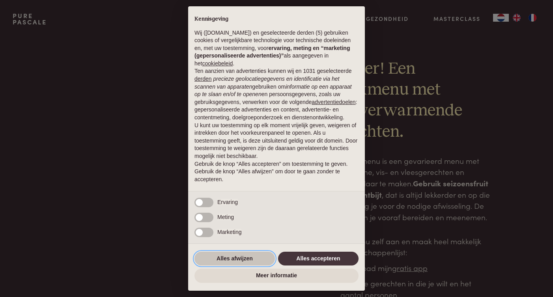
click at [246, 258] on button "Alles afwijzen" at bounding box center [234, 259] width 80 height 14
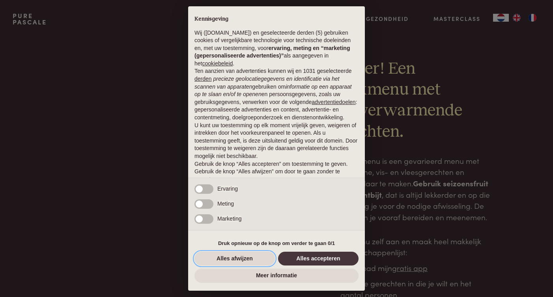
scroll to position [20, 0]
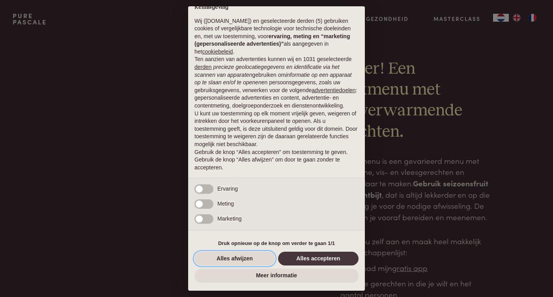
click at [246, 258] on button "Alles afwijzen" at bounding box center [234, 259] width 80 height 14
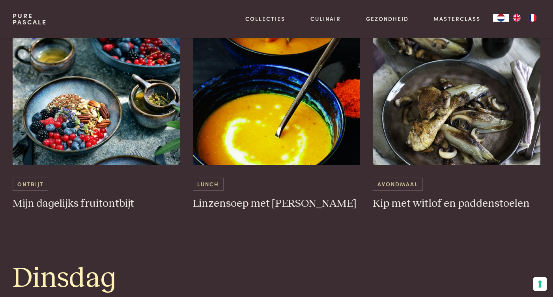
scroll to position [519, 0]
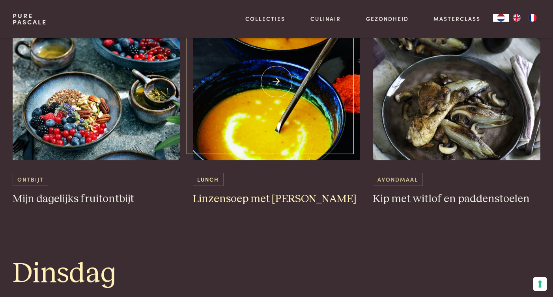
click at [252, 199] on h3 "Linzensoep met [PERSON_NAME]" at bounding box center [276, 199] width 167 height 14
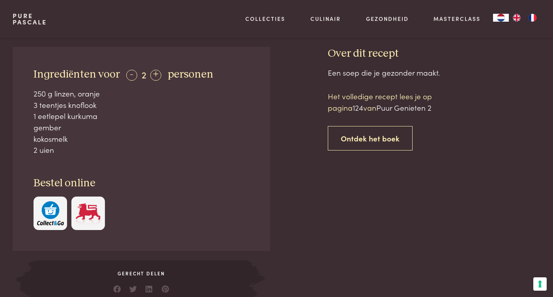
scroll to position [324, 0]
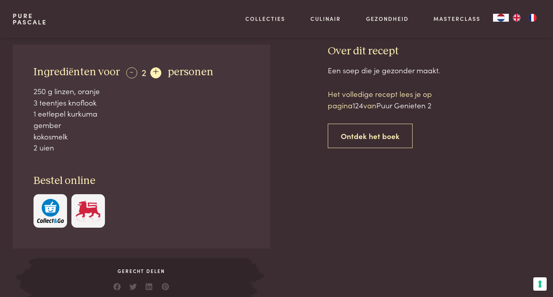
click at [155, 73] on div "+" at bounding box center [155, 72] width 11 height 11
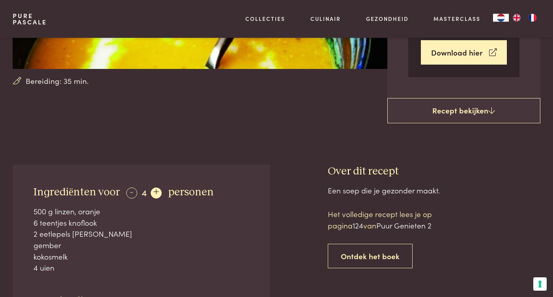
scroll to position [201, 0]
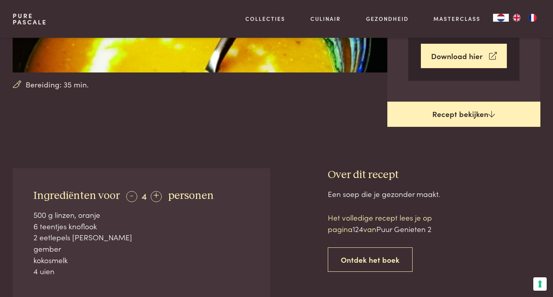
click at [413, 112] on link "Recept bekijken" at bounding box center [463, 114] width 153 height 25
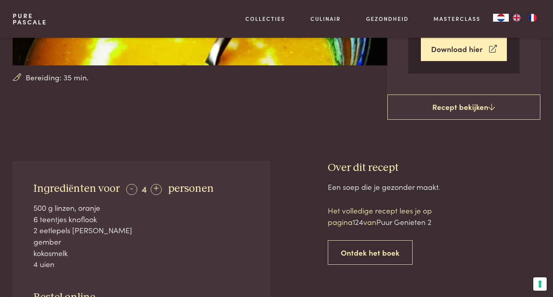
scroll to position [203, 0]
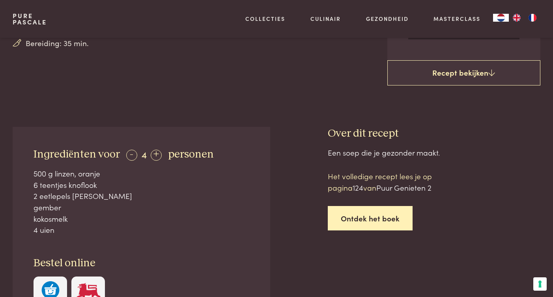
click at [339, 214] on link "Ontdek het boek" at bounding box center [370, 218] width 85 height 25
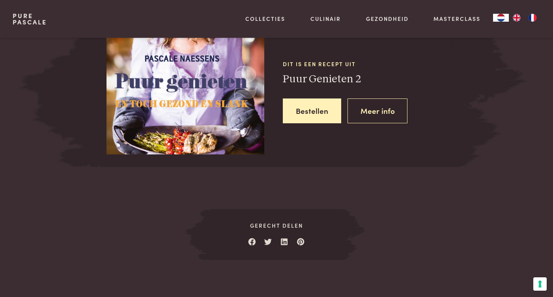
scroll to position [774, 0]
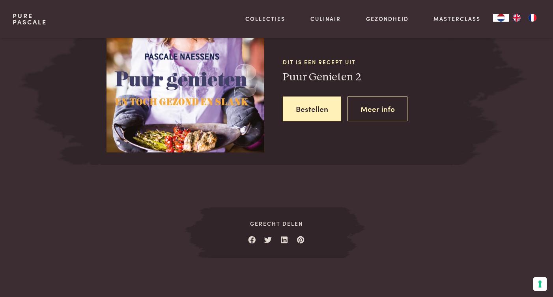
scroll to position [369, 0]
